Goal: Transaction & Acquisition: Purchase product/service

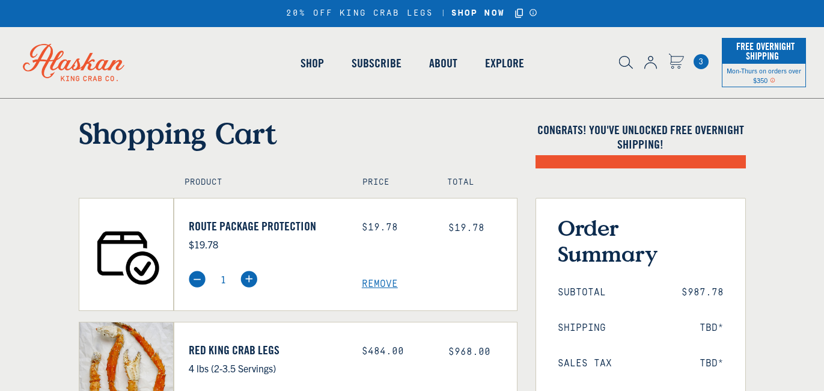
select select "40826592231503"
select select "40826730905679"
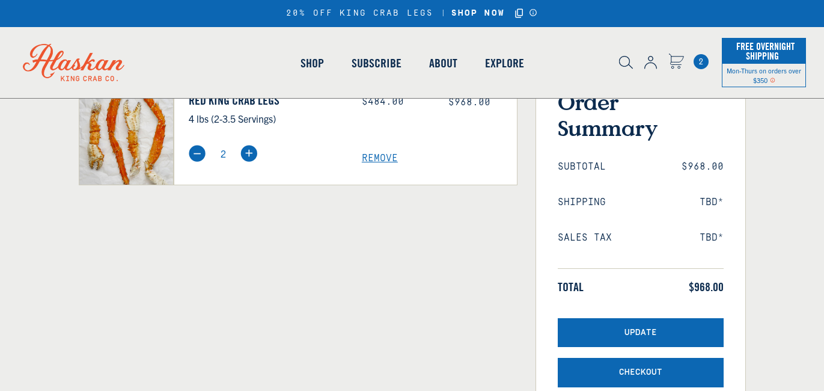
select select "40826592231503"
select select "40826730905679"
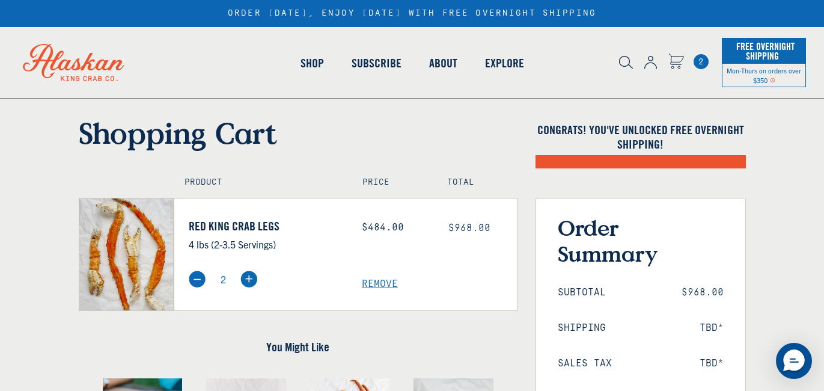
click at [196, 277] on img at bounding box center [197, 278] width 17 height 17
type input "1"
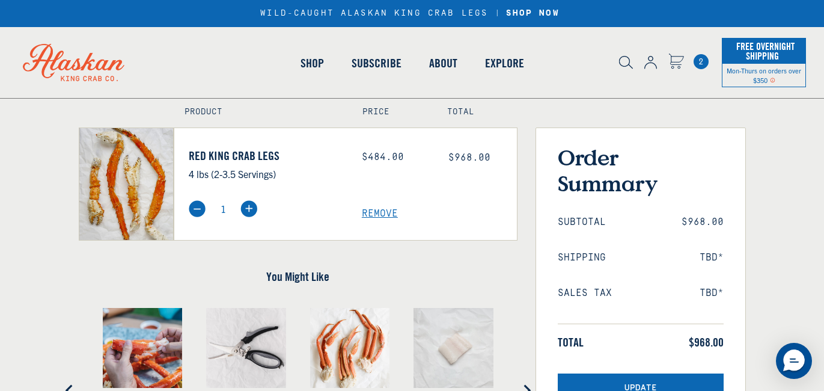
scroll to position [76, 0]
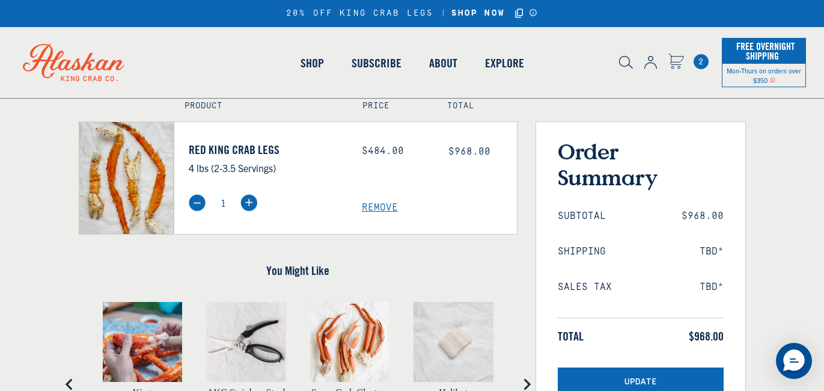
click at [376, 133] on div "Red King Crab Legs 4 lbs (2-3.5 Servings) Price: $484.00 $968.00 1 Remove" at bounding box center [345, 177] width 343 height 113
click at [193, 201] on img at bounding box center [197, 202] width 17 height 17
click at [386, 207] on span "Remove" at bounding box center [439, 207] width 155 height 11
